Goal: Find specific page/section: Find specific page/section

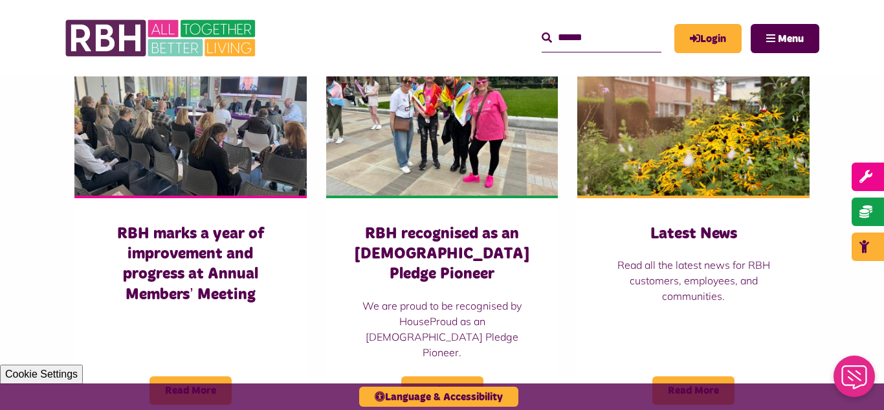
scroll to position [906, 0]
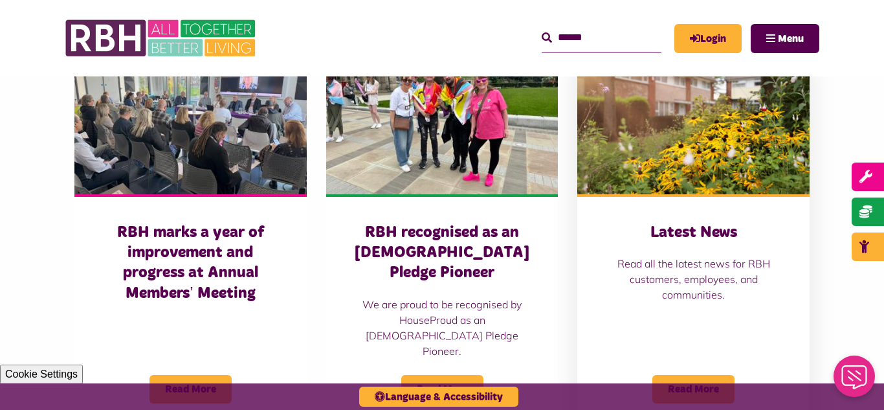
click at [681, 172] on img at bounding box center [694, 121] width 232 height 145
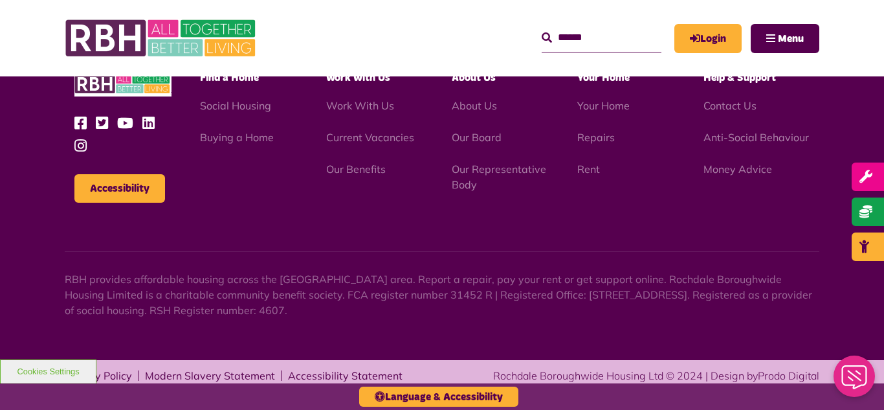
scroll to position [1842, 0]
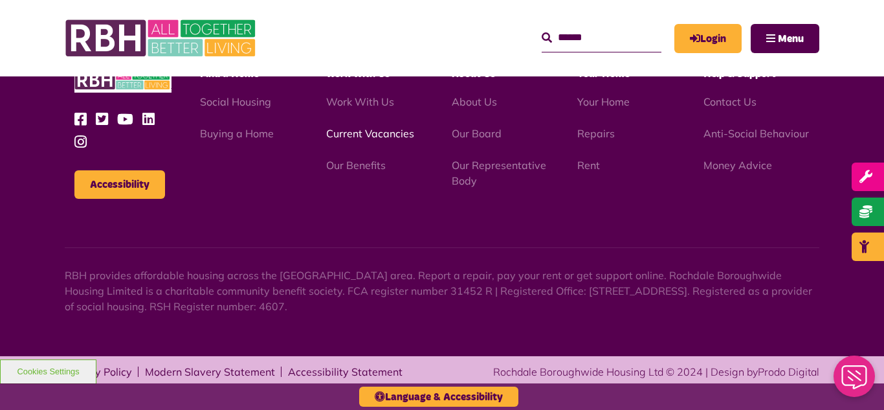
click at [362, 135] on link "Current Vacancies" at bounding box center [370, 133] width 88 height 13
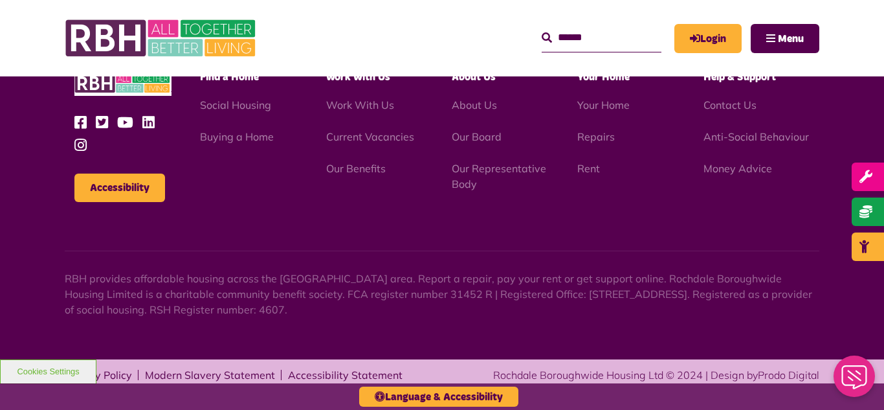
scroll to position [1521, 0]
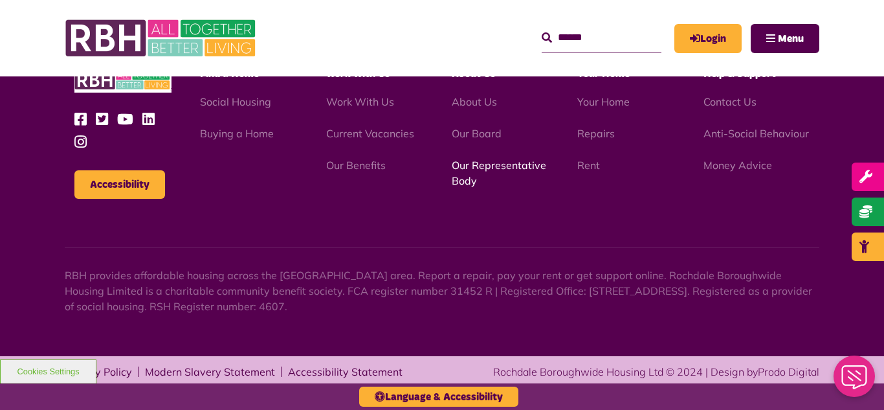
click at [477, 168] on link "Our Representative Body" at bounding box center [499, 173] width 95 height 28
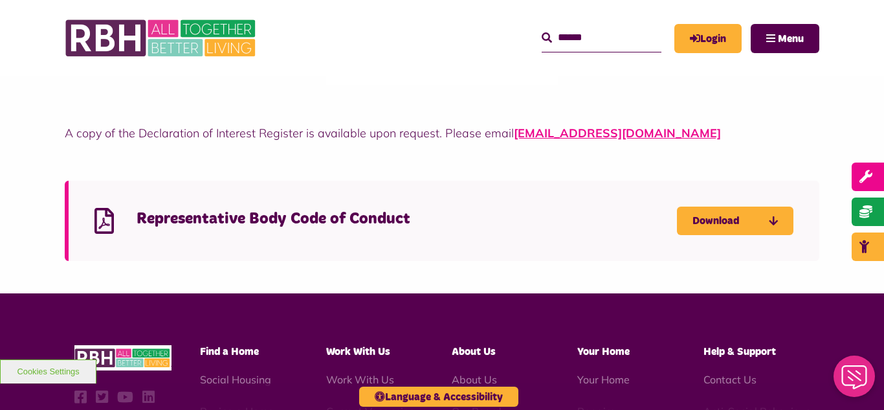
scroll to position [3522, 0]
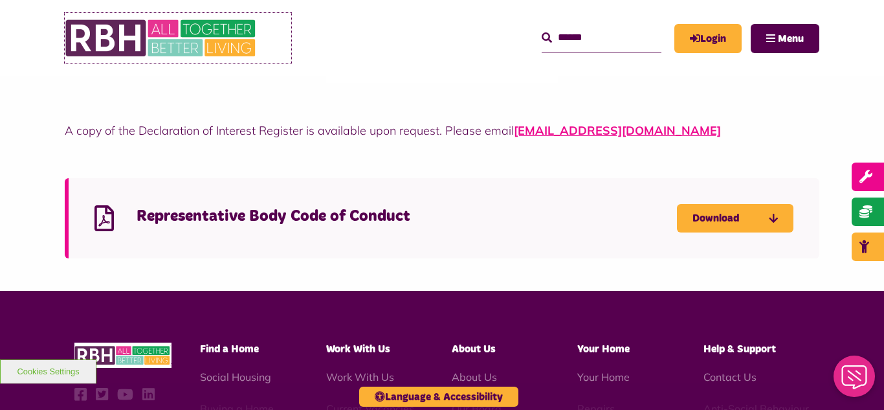
click at [151, 32] on img at bounding box center [162, 38] width 194 height 51
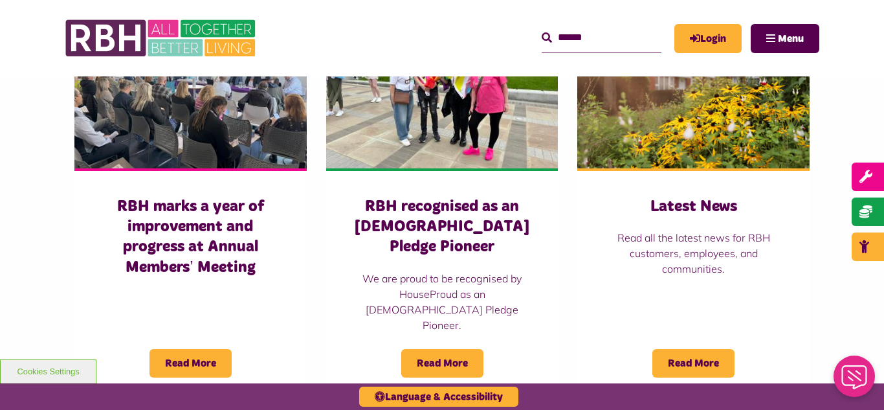
scroll to position [958, 0]
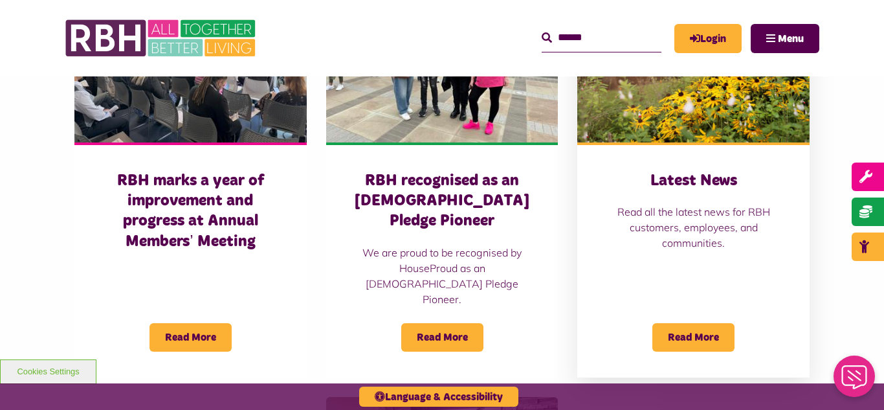
click at [719, 115] on img at bounding box center [694, 69] width 232 height 145
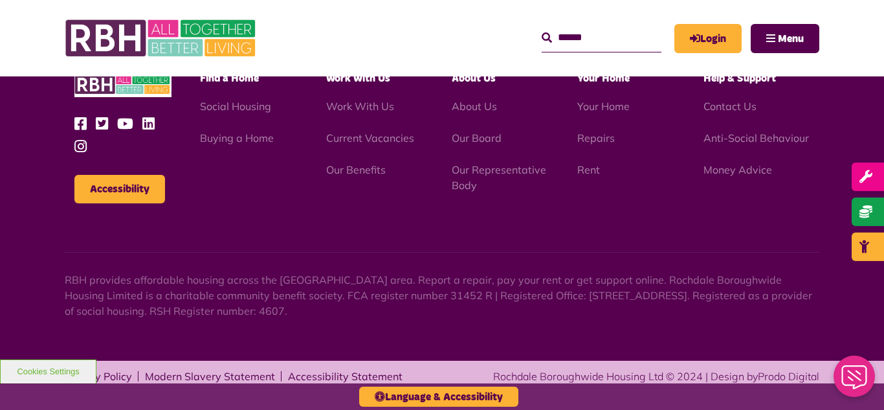
scroll to position [1842, 0]
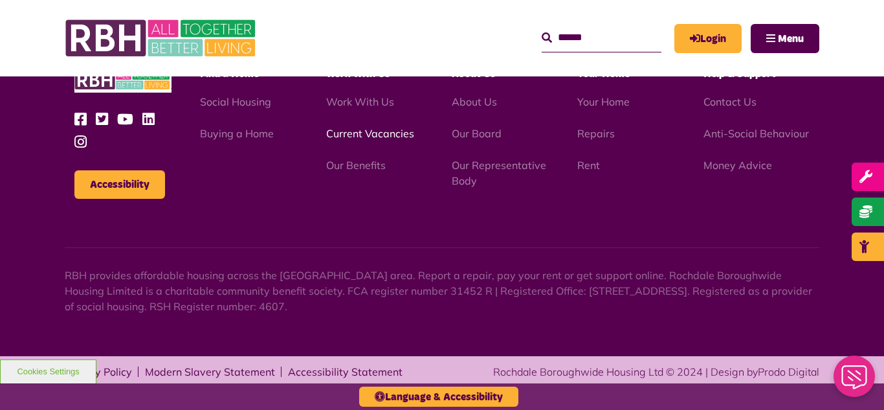
click at [359, 136] on link "Current Vacancies" at bounding box center [370, 133] width 88 height 13
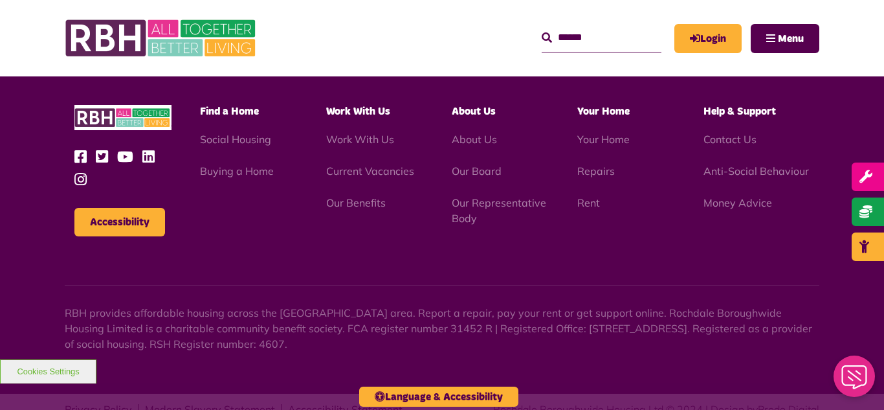
scroll to position [1521, 0]
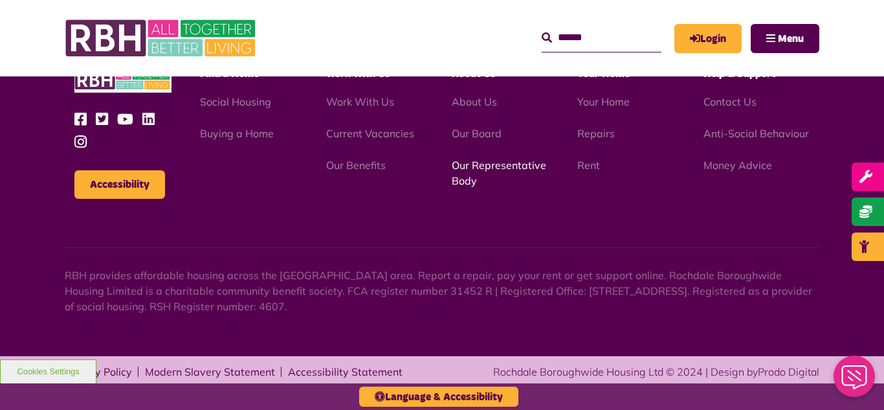
click at [493, 166] on link "Our Representative Body" at bounding box center [499, 173] width 95 height 28
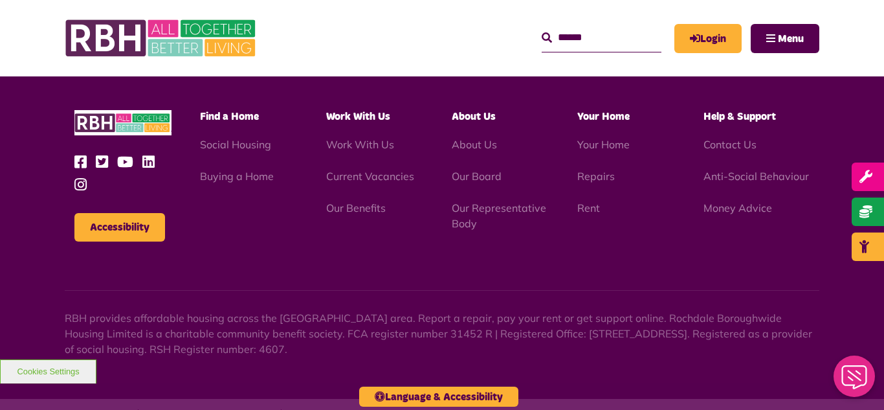
scroll to position [3759, 0]
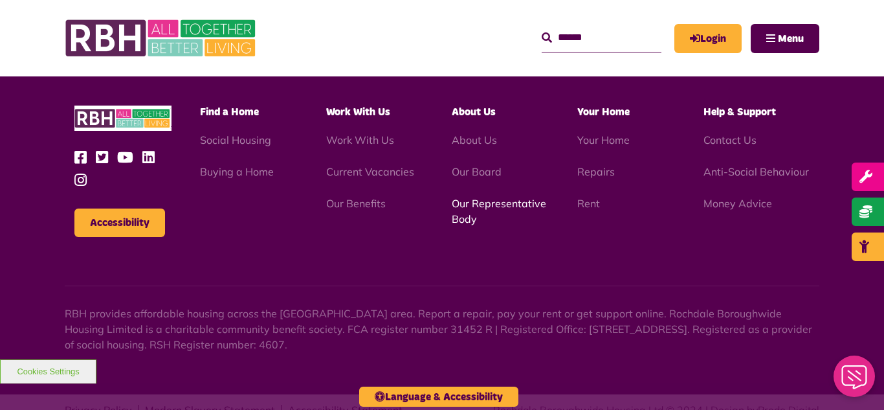
click at [496, 197] on link "Our Representative Body" at bounding box center [499, 211] width 95 height 28
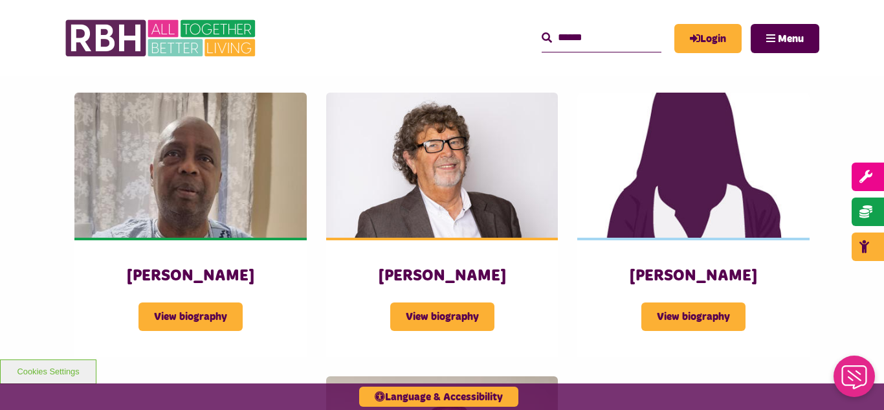
scroll to position [1554, 0]
